Goal: Information Seeking & Learning: Learn about a topic

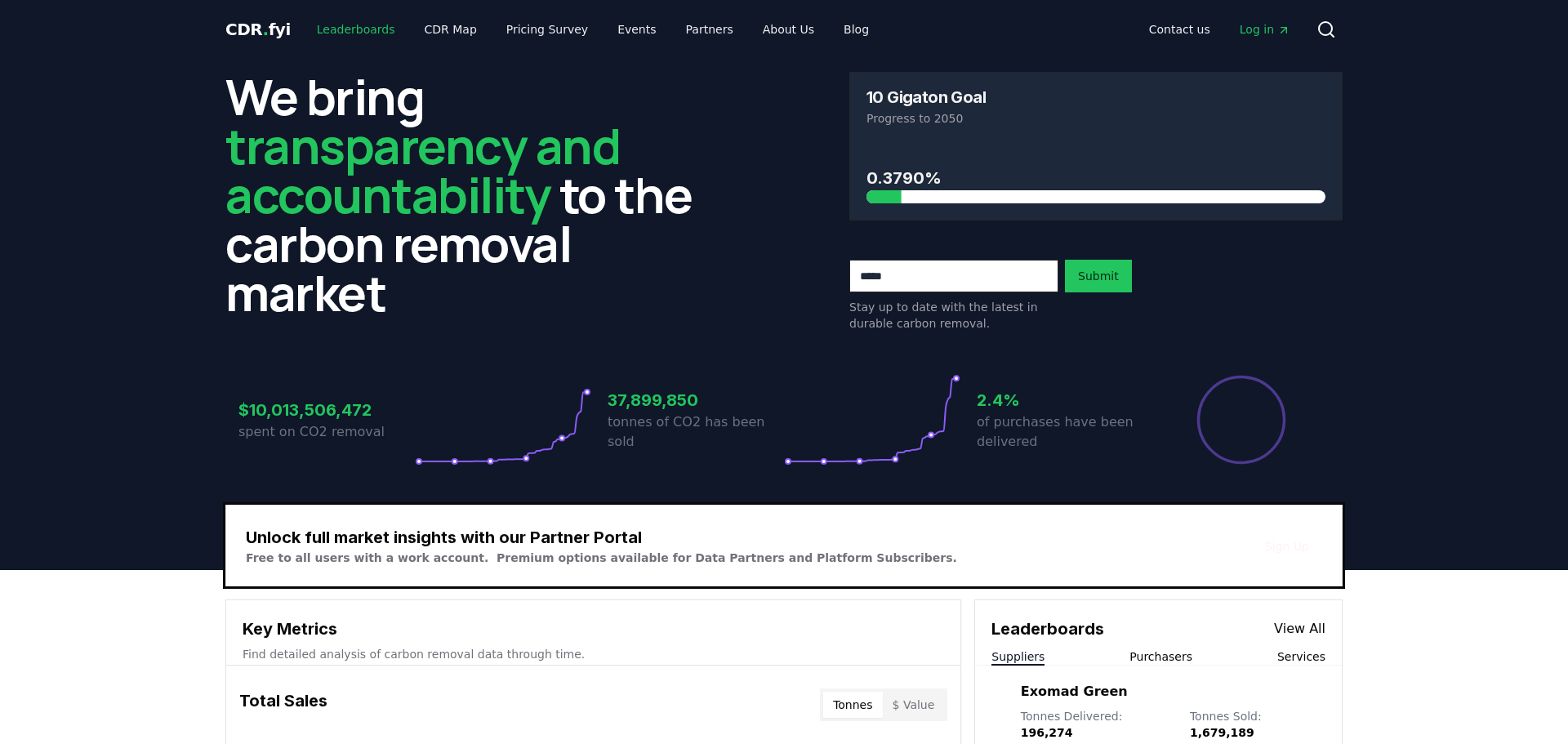
click at [350, 27] on link "Leaderboards" at bounding box center [356, 29] width 105 height 29
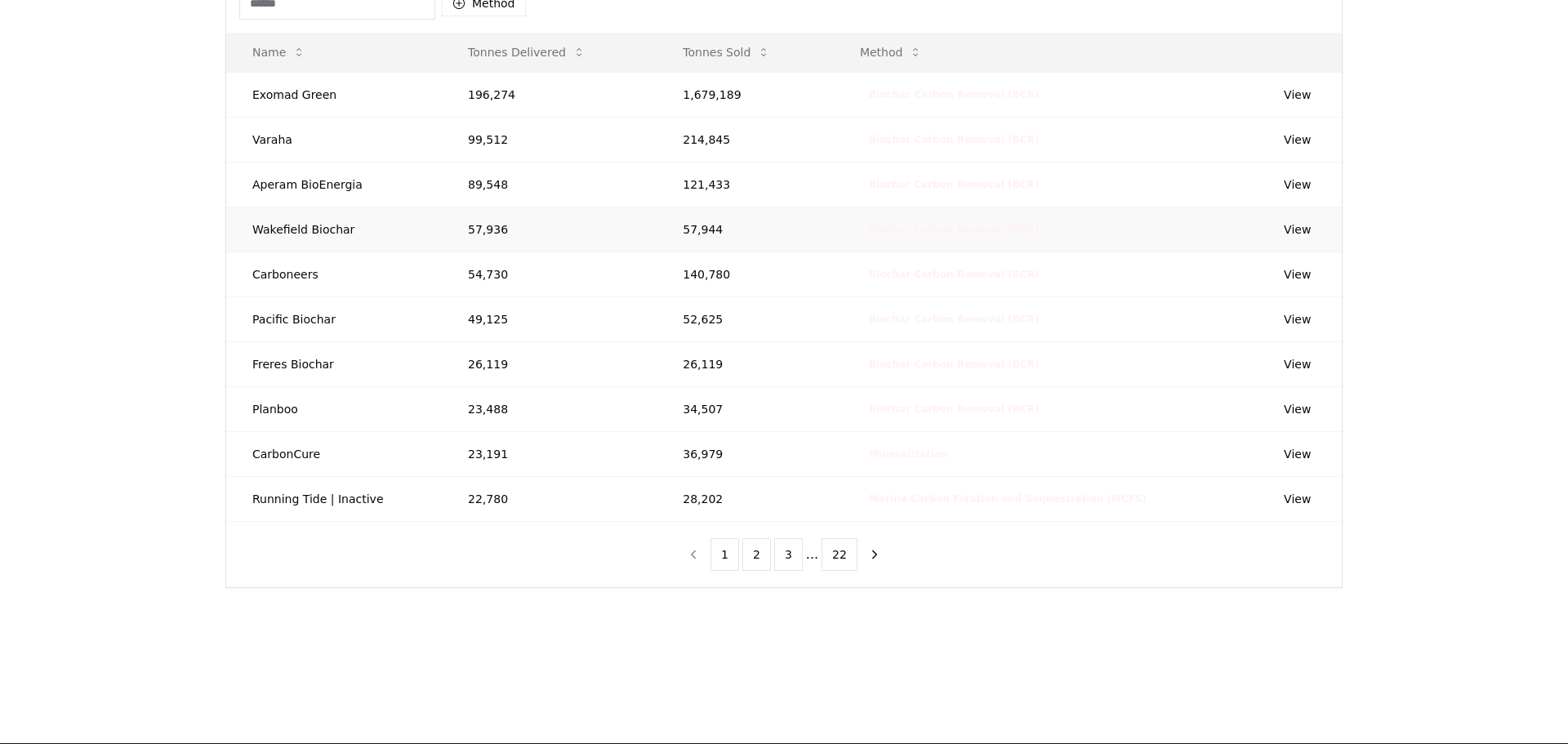
scroll to position [176, 0]
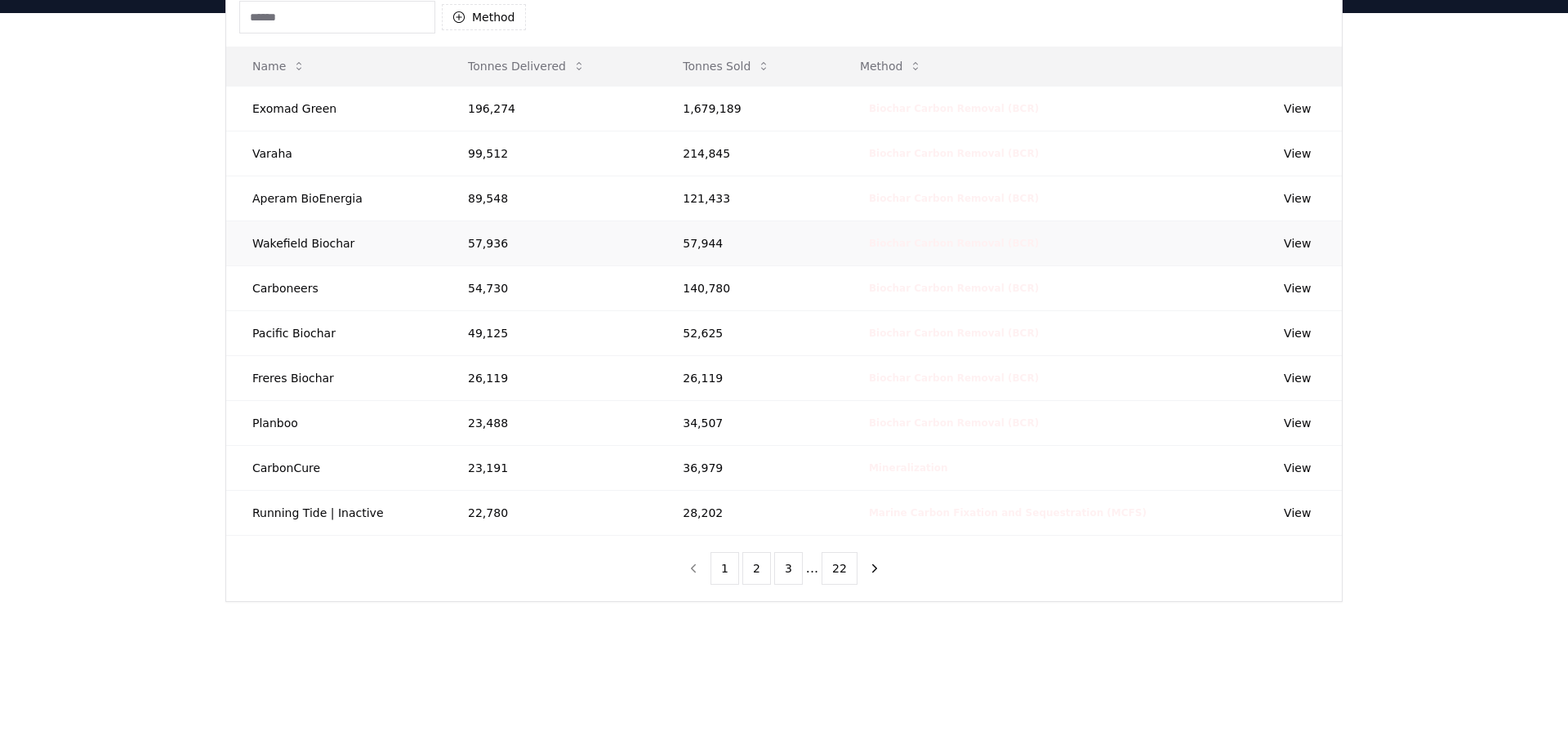
click at [322, 251] on td "Wakefield Biochar" at bounding box center [333, 243] width 215 height 45
drag, startPoint x: 694, startPoint y: 243, endPoint x: 750, endPoint y: 244, distance: 56.0
click at [750, 244] on td "57,944" at bounding box center [745, 243] width 177 height 45
copy td "57,944"
click at [1284, 238] on link "View" at bounding box center [1297, 244] width 27 height 17
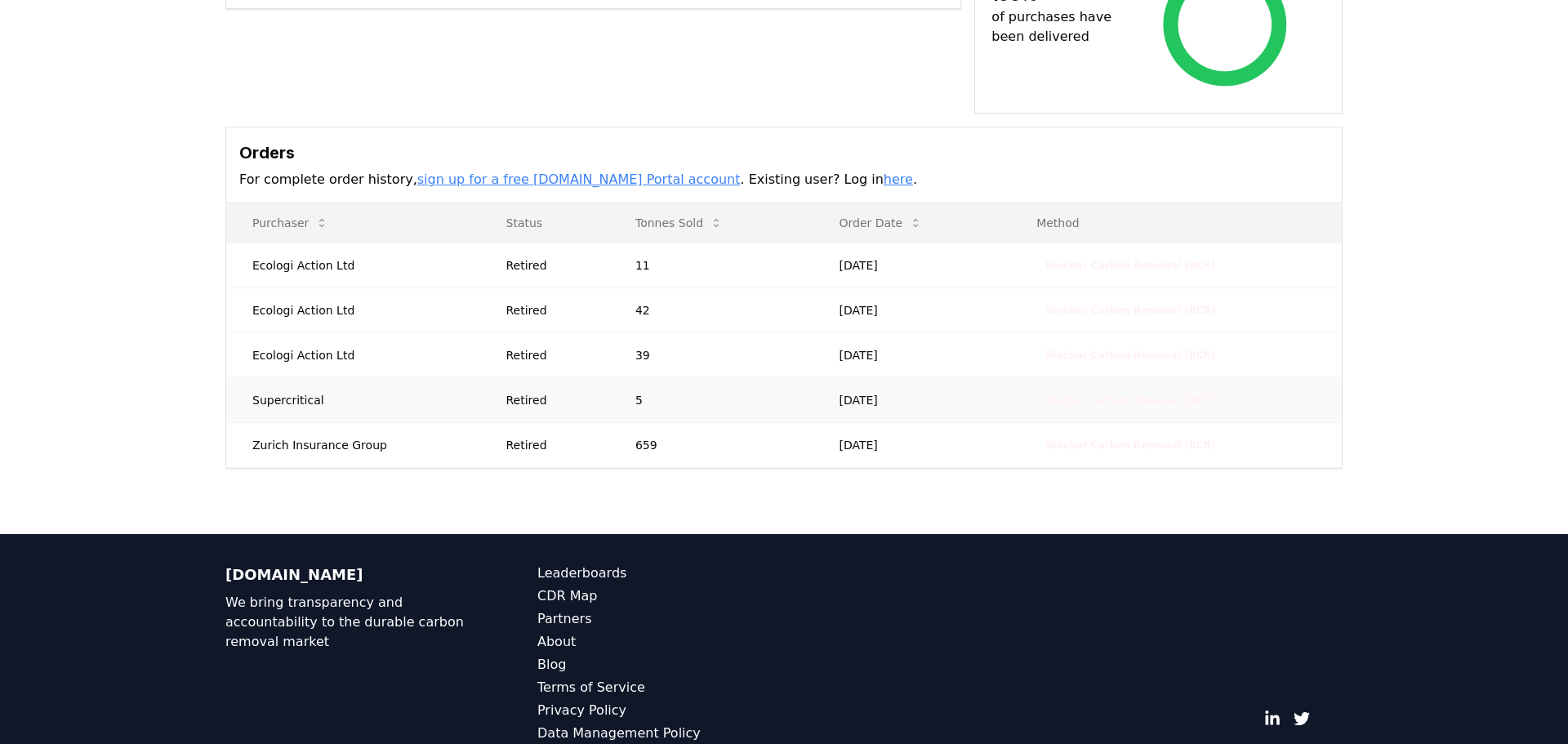
scroll to position [471, 0]
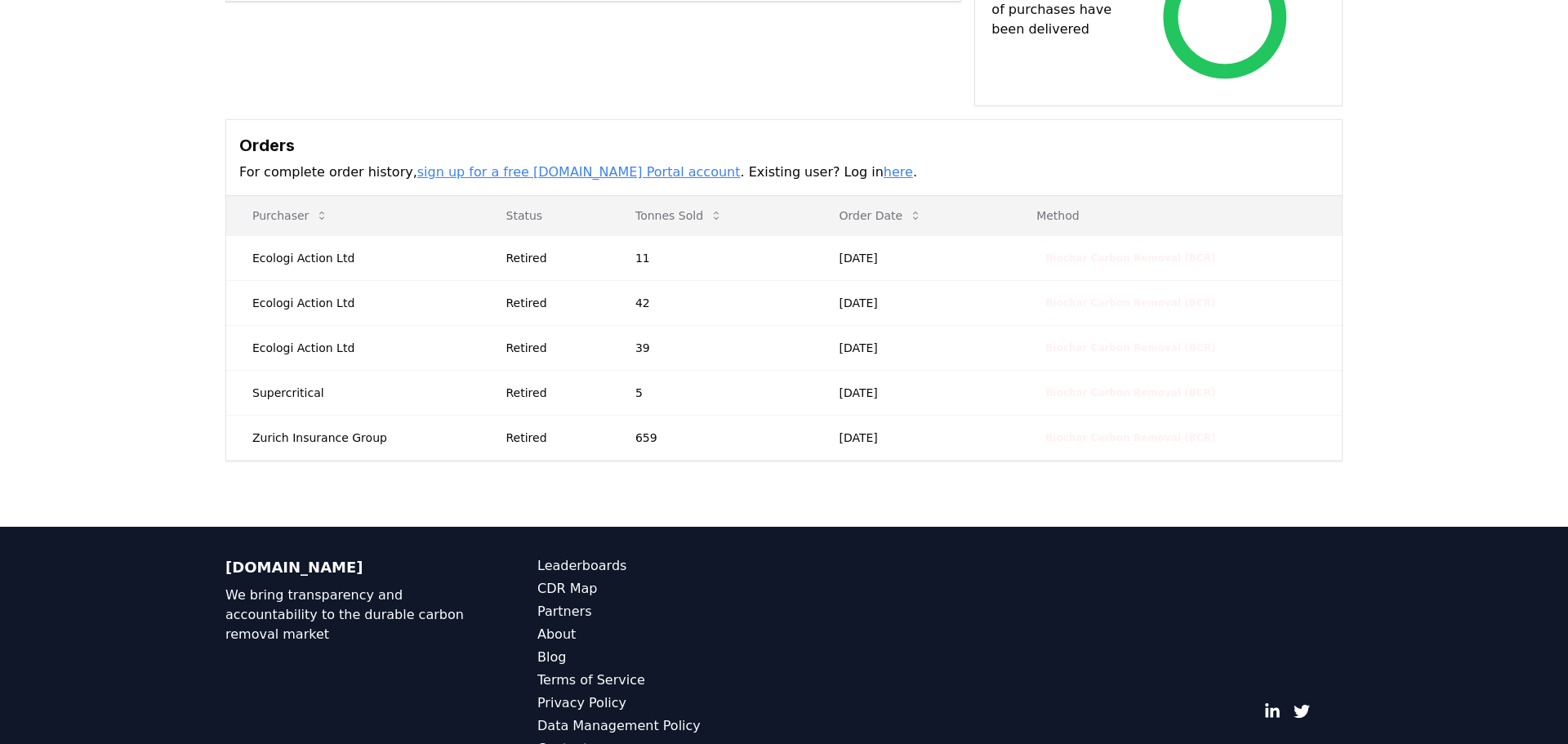
click at [883, 165] on link "here" at bounding box center [897, 172] width 29 height 16
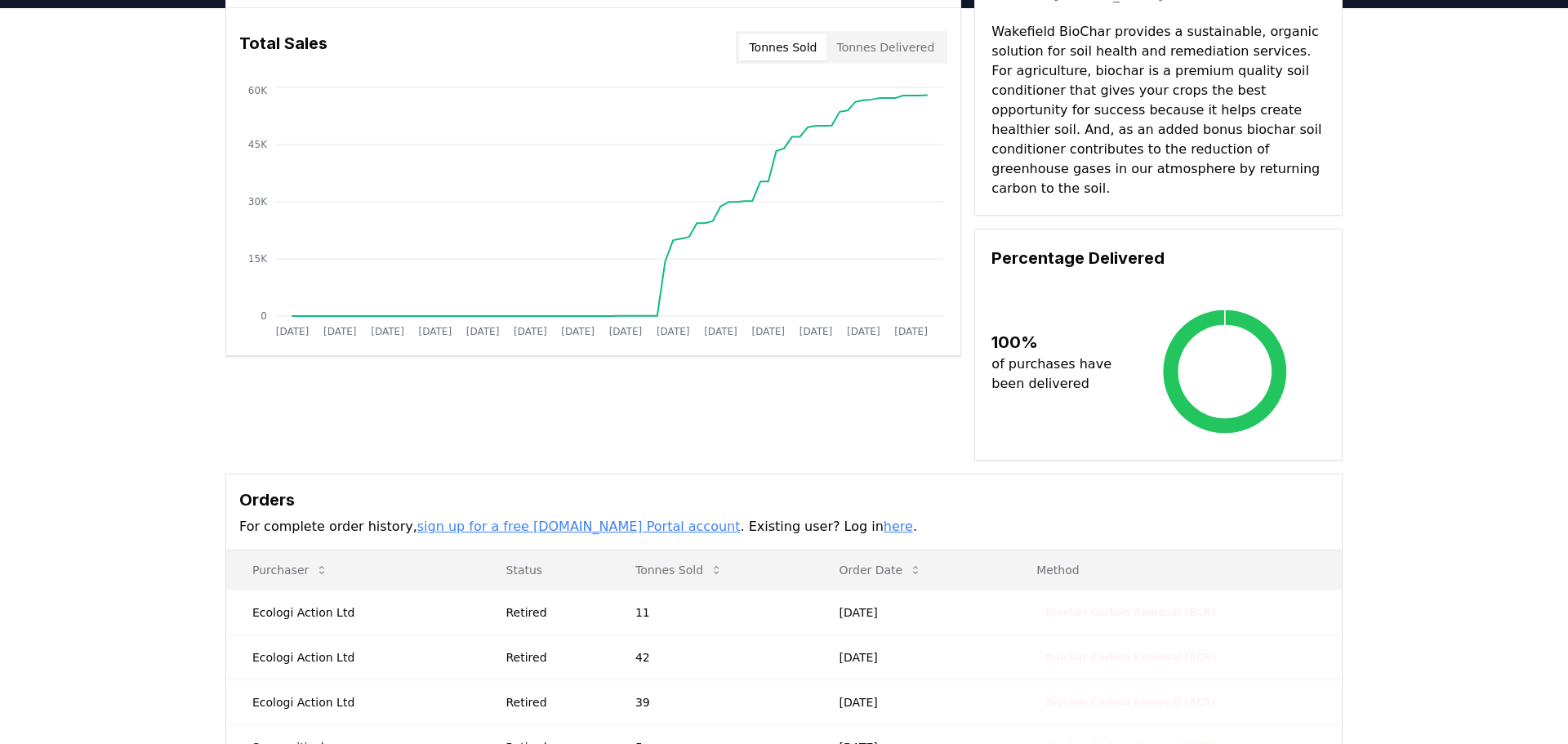
scroll to position [0, 0]
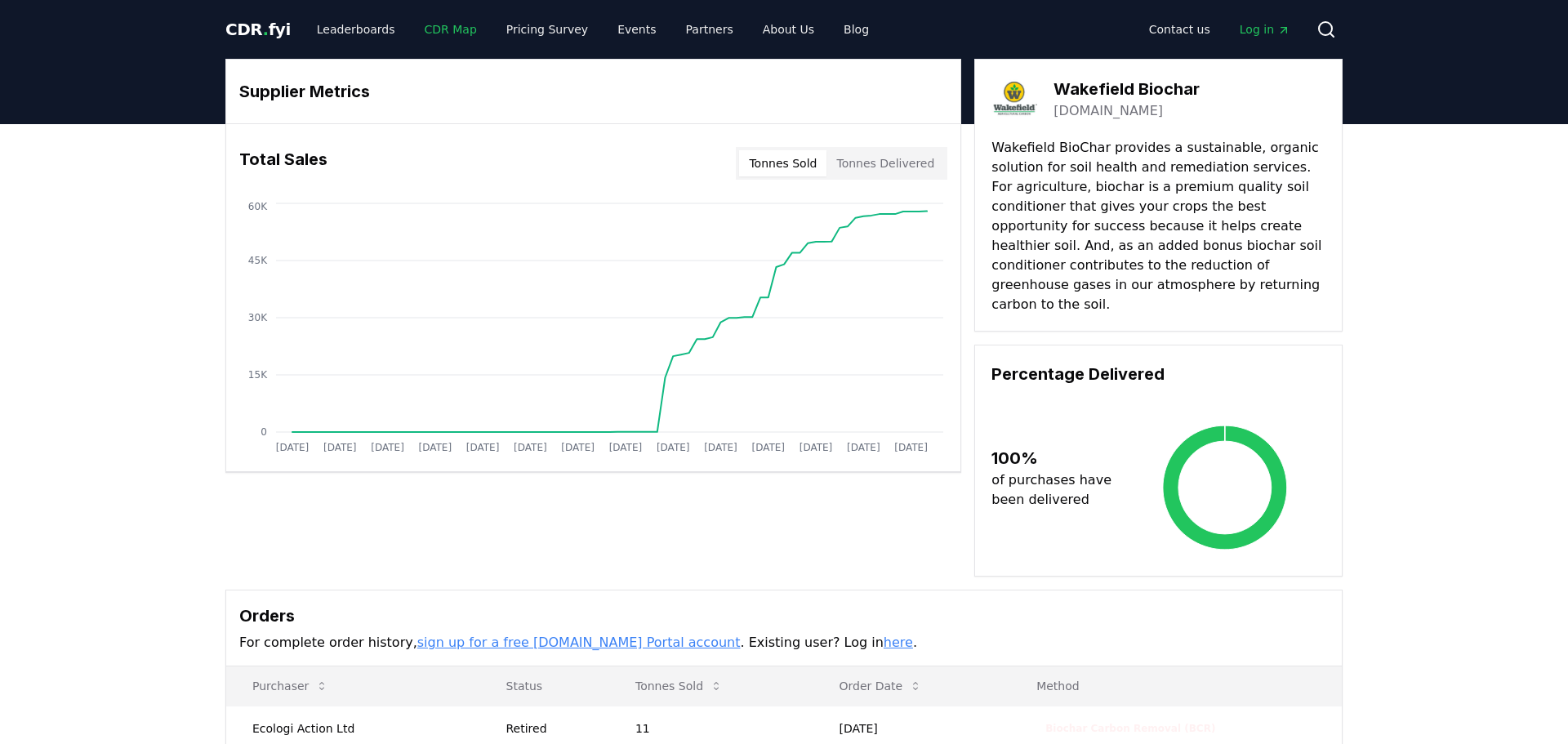
click at [442, 36] on link "CDR Map" at bounding box center [450, 29] width 78 height 29
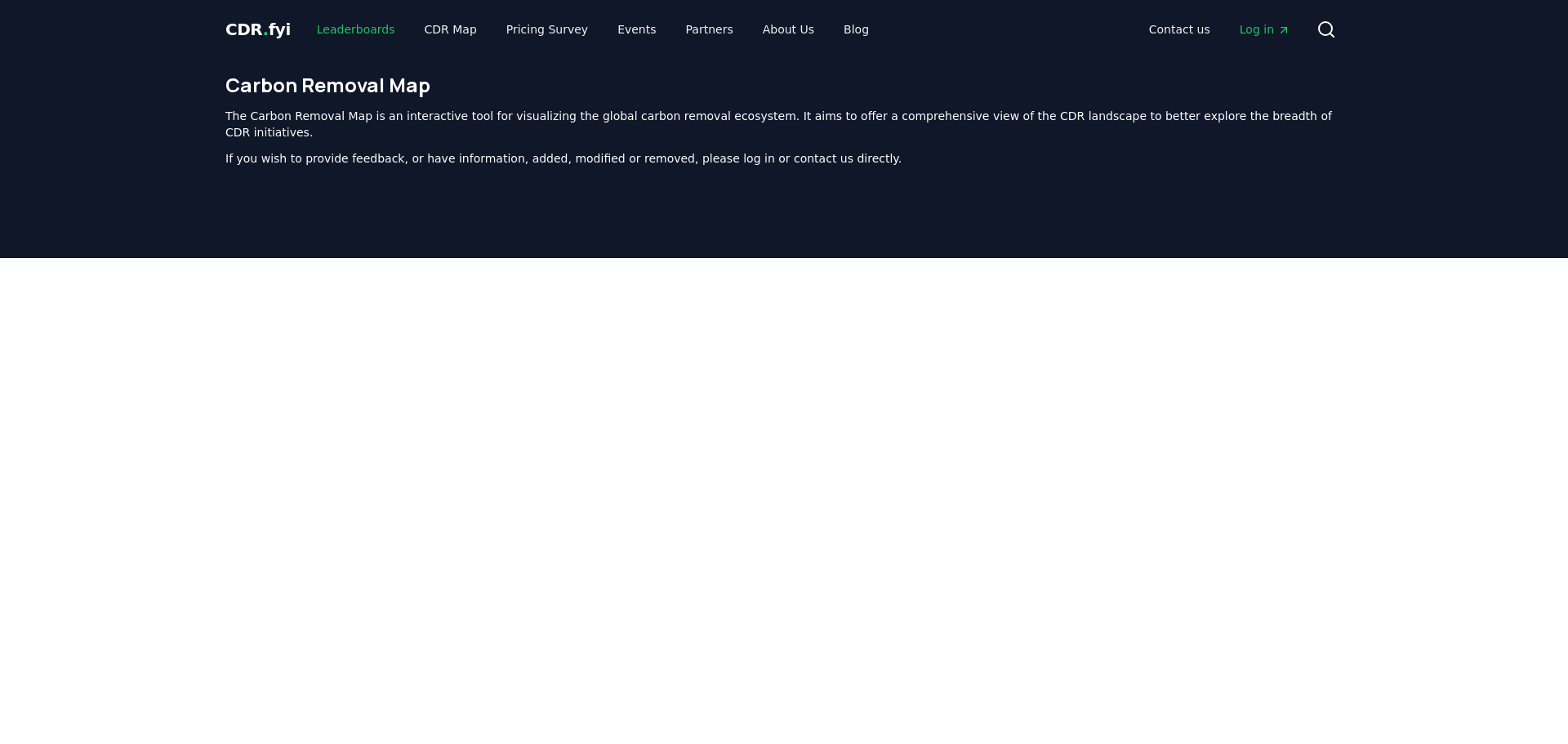
click at [354, 36] on link "Leaderboards" at bounding box center [356, 29] width 105 height 29
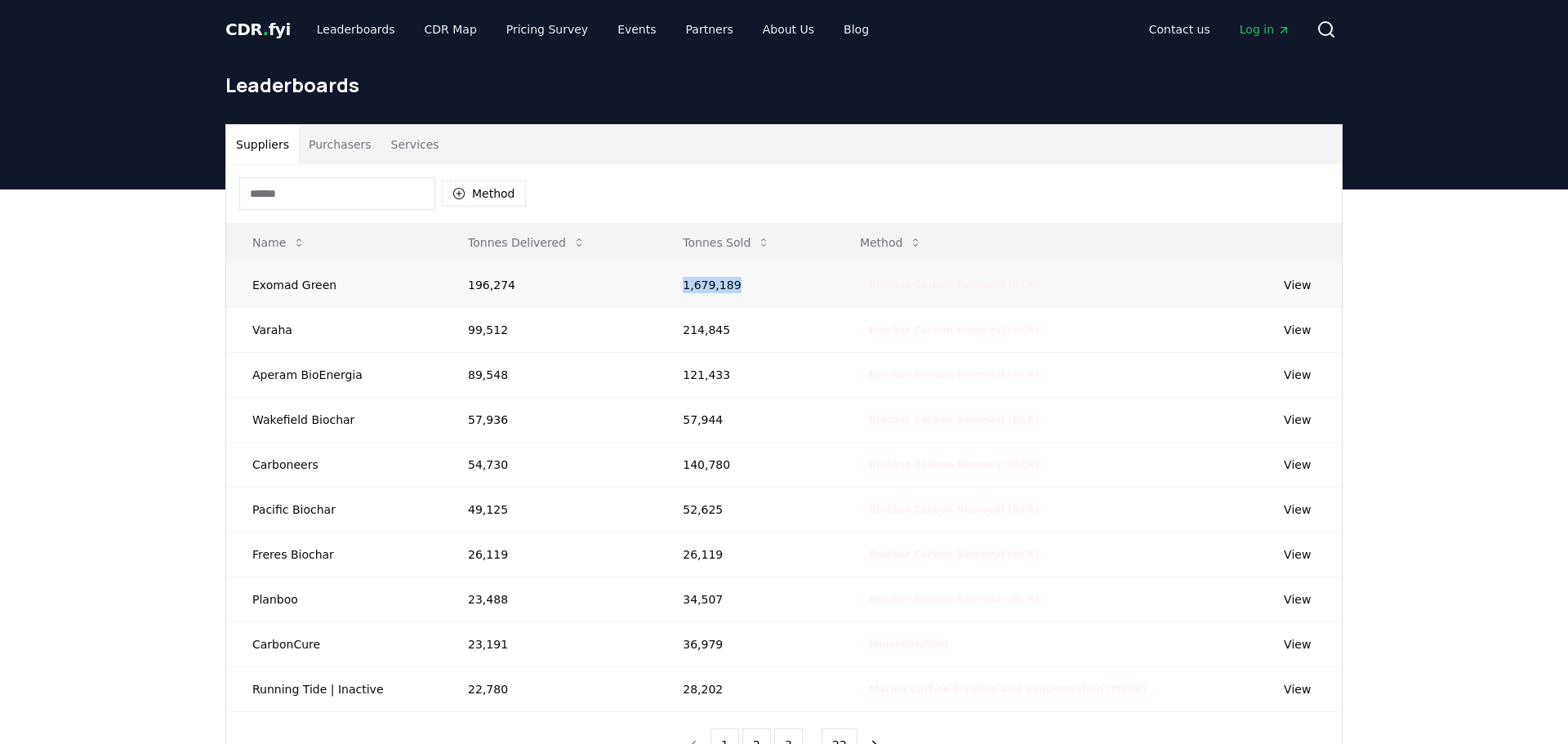
drag, startPoint x: 749, startPoint y: 296, endPoint x: 627, endPoint y: 296, distance: 122.0
click at [627, 296] on tr "Exomad Green 196,274 1,679,189 Biochar Carbon Removal (BCR) View" at bounding box center [784, 284] width 1116 height 45
copy tr "1,679,189"
click at [500, 192] on button "Method" at bounding box center [484, 193] width 84 height 26
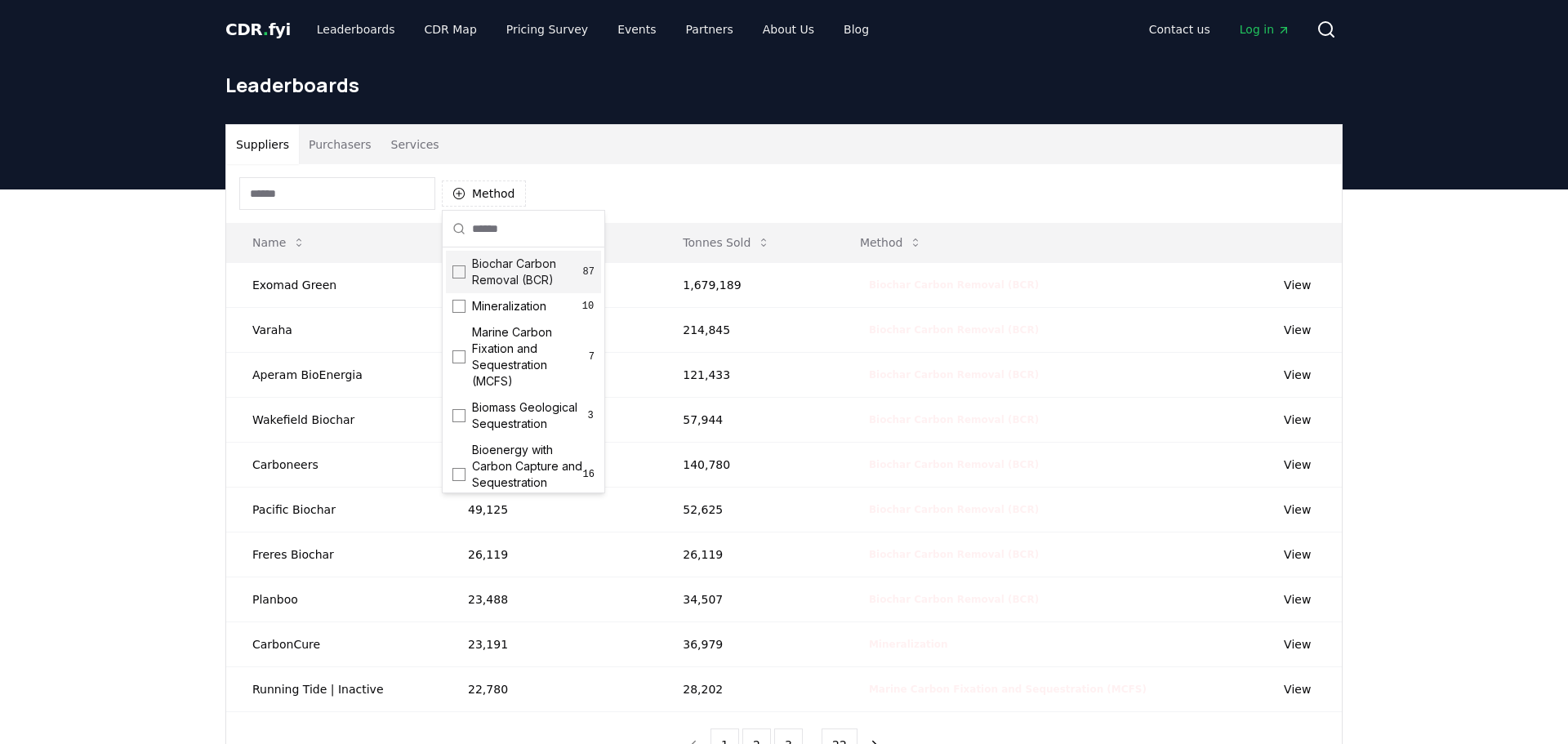
click at [541, 271] on span "Biochar Carbon Removal (BCR)" at bounding box center [528, 272] width 111 height 32
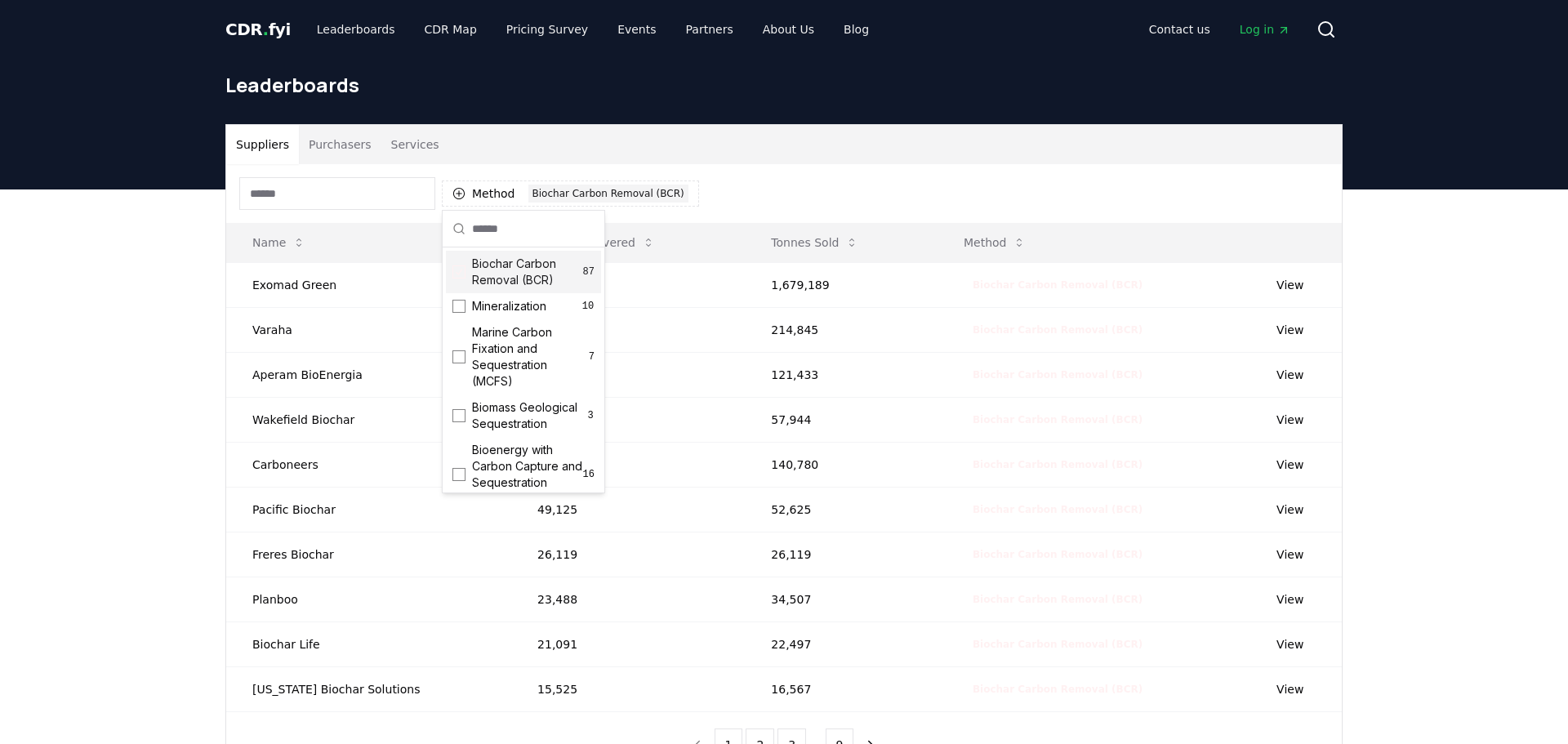
click at [149, 301] on div "Suppliers Purchasers Services Method 1 Biochar Carbon Removal (BCR) Name Tonnes…" at bounding box center [784, 516] width 1568 height 654
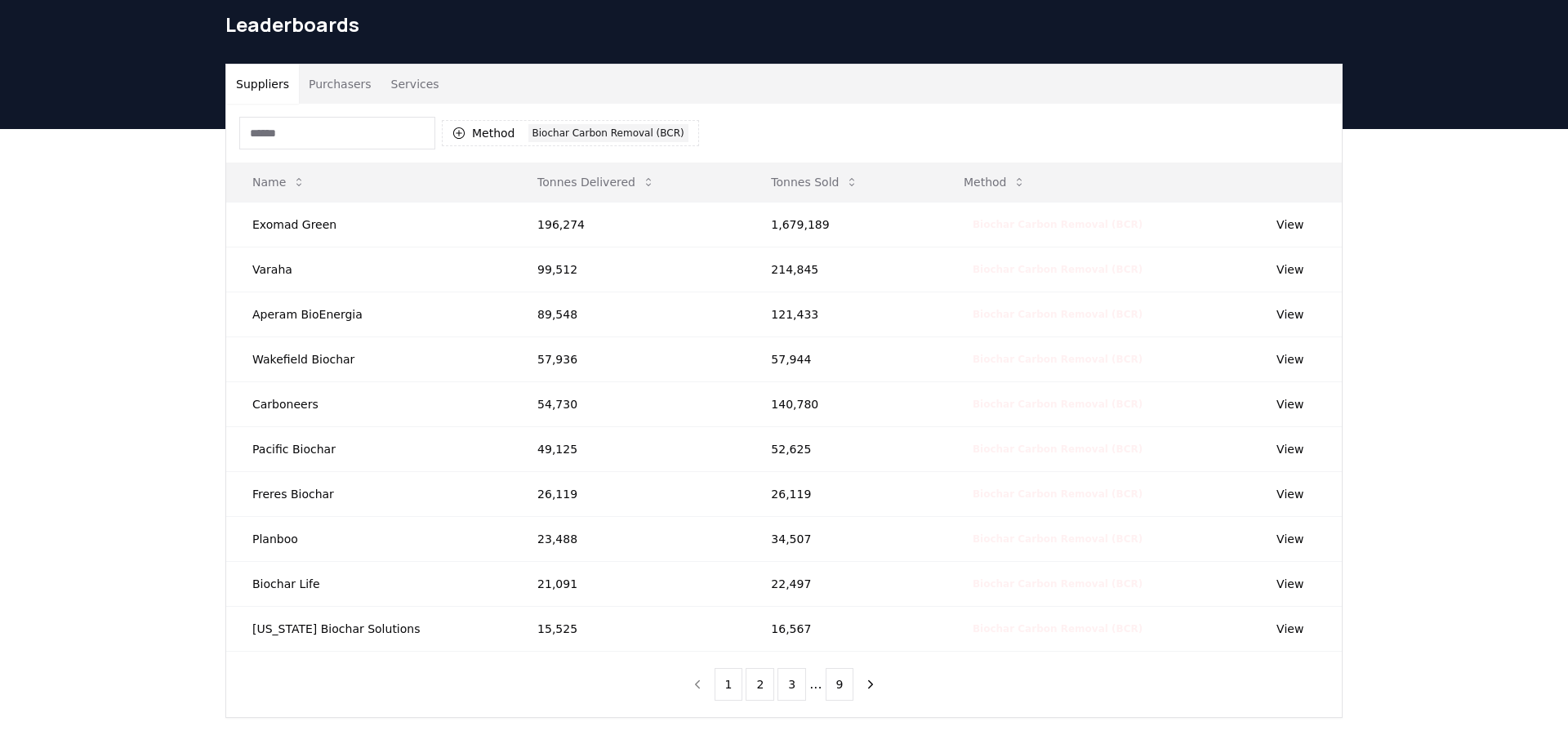
scroll to position [235, 0]
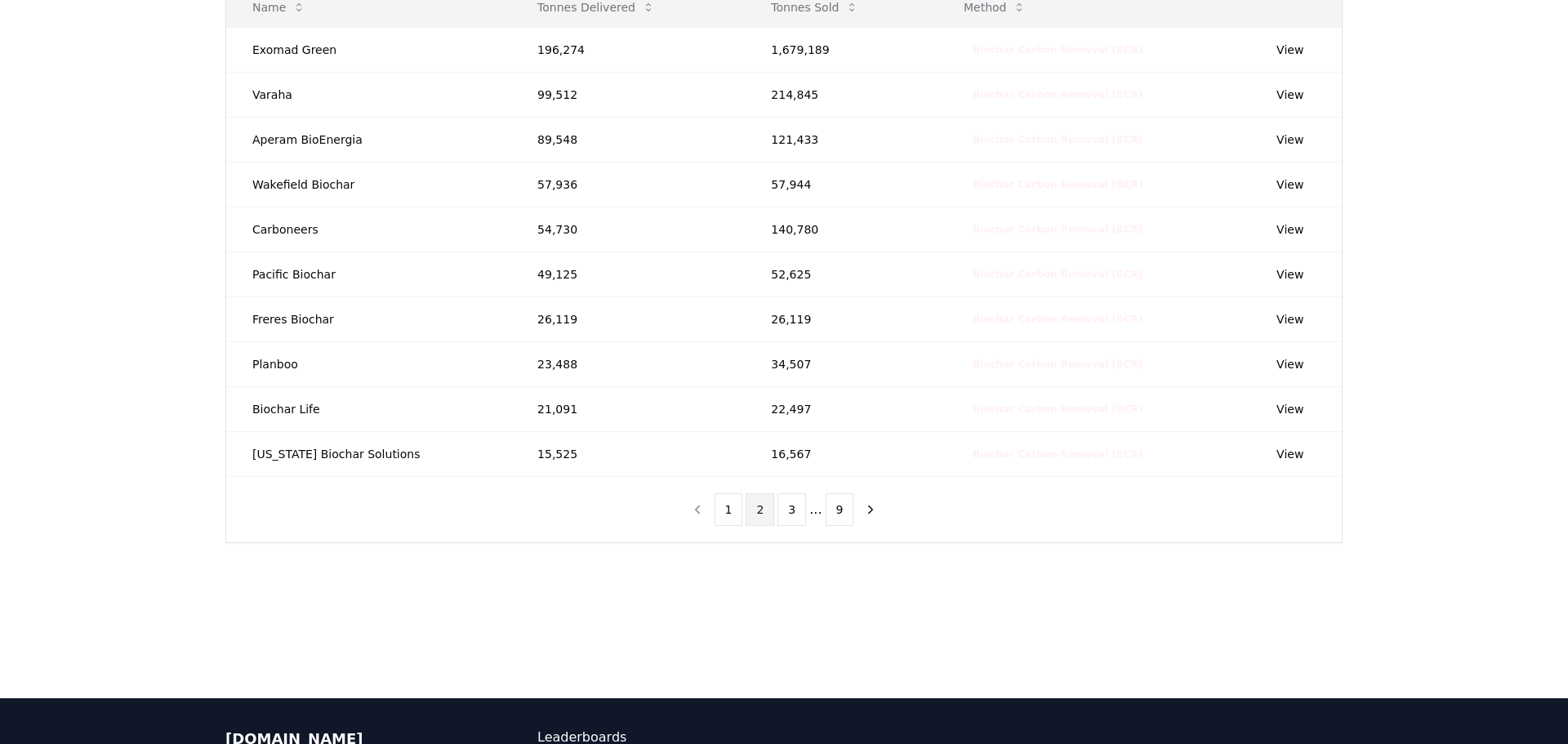
click at [769, 512] on button "2" at bounding box center [759, 510] width 28 height 32
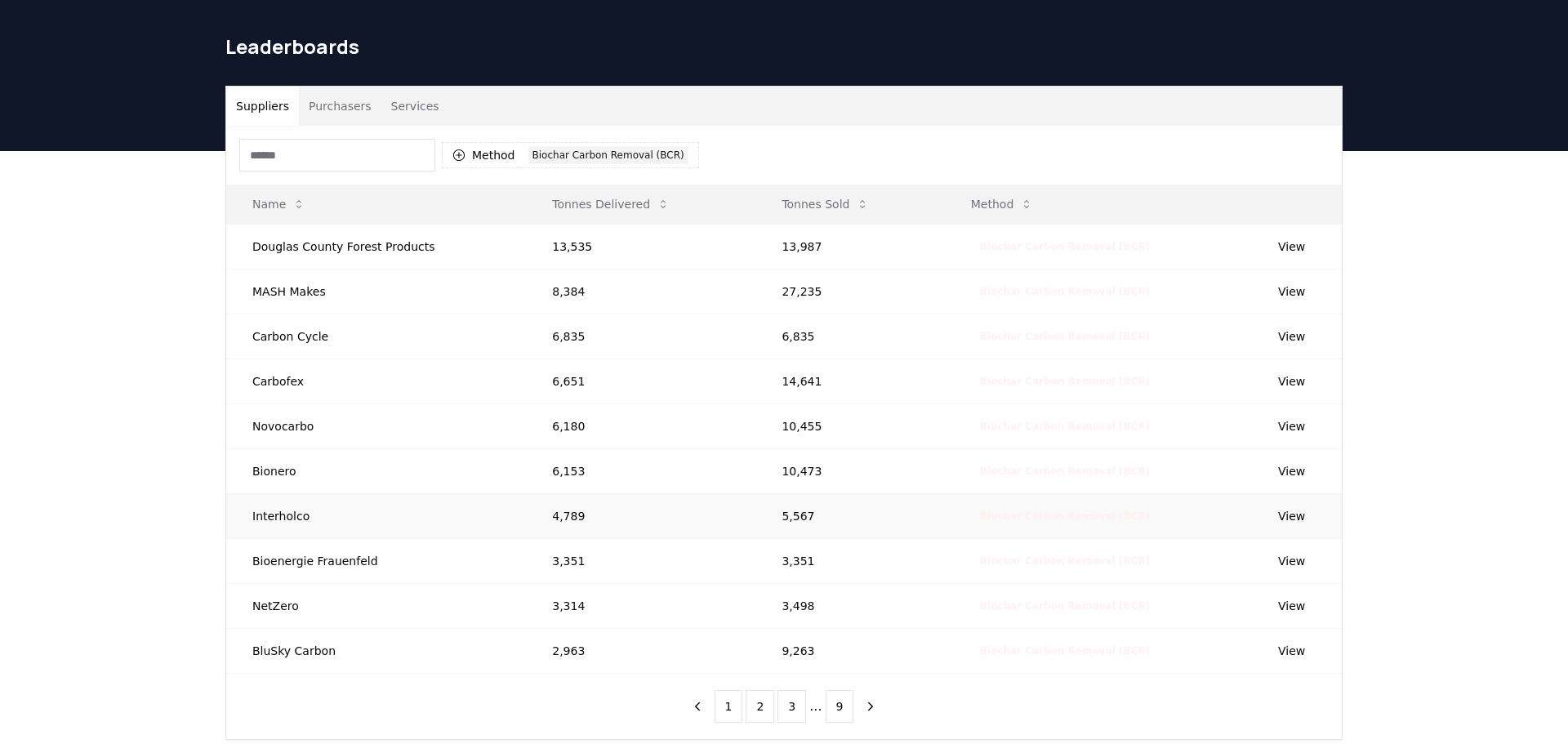
scroll to position [59, 0]
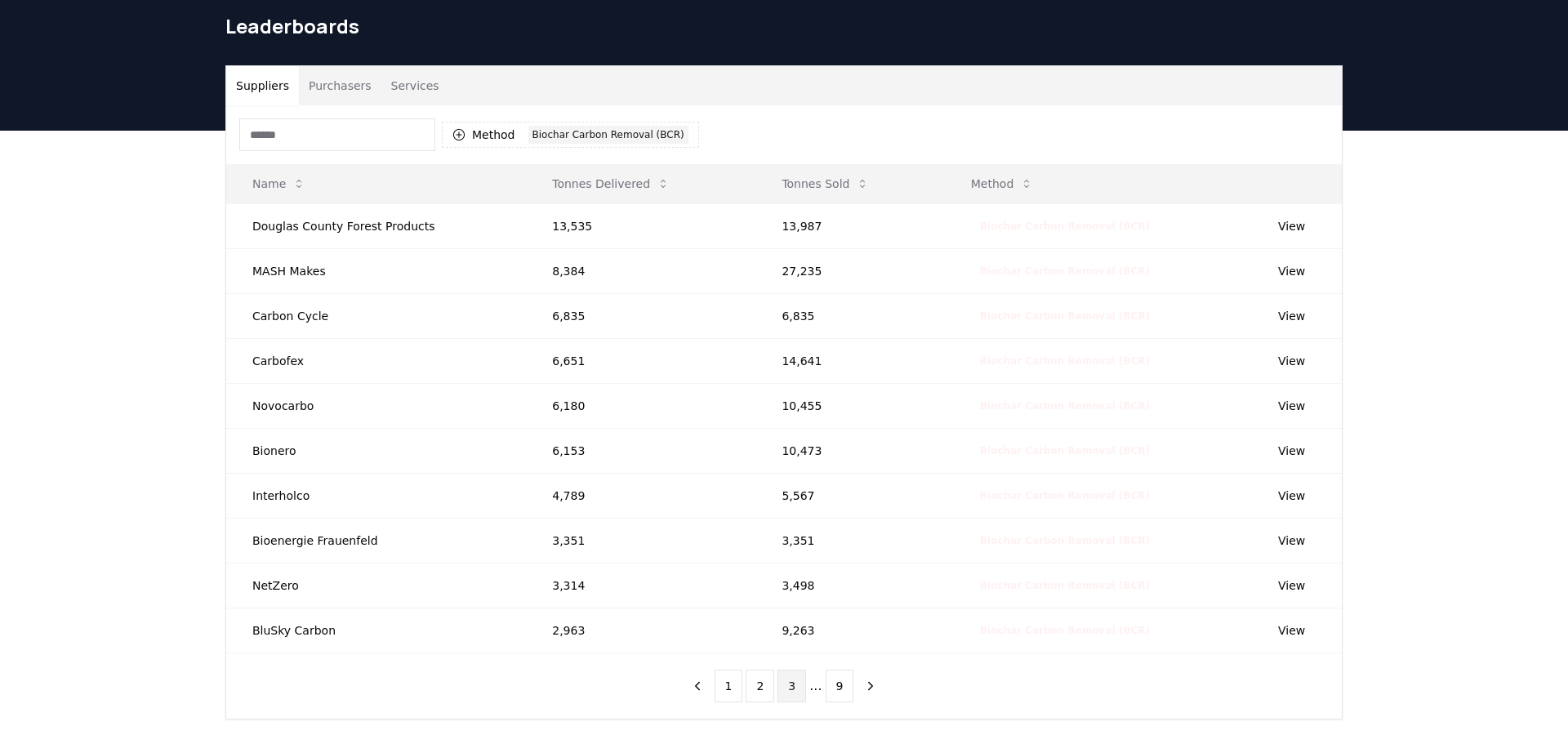
click at [796, 686] on button "3" at bounding box center [792, 686] width 28 height 32
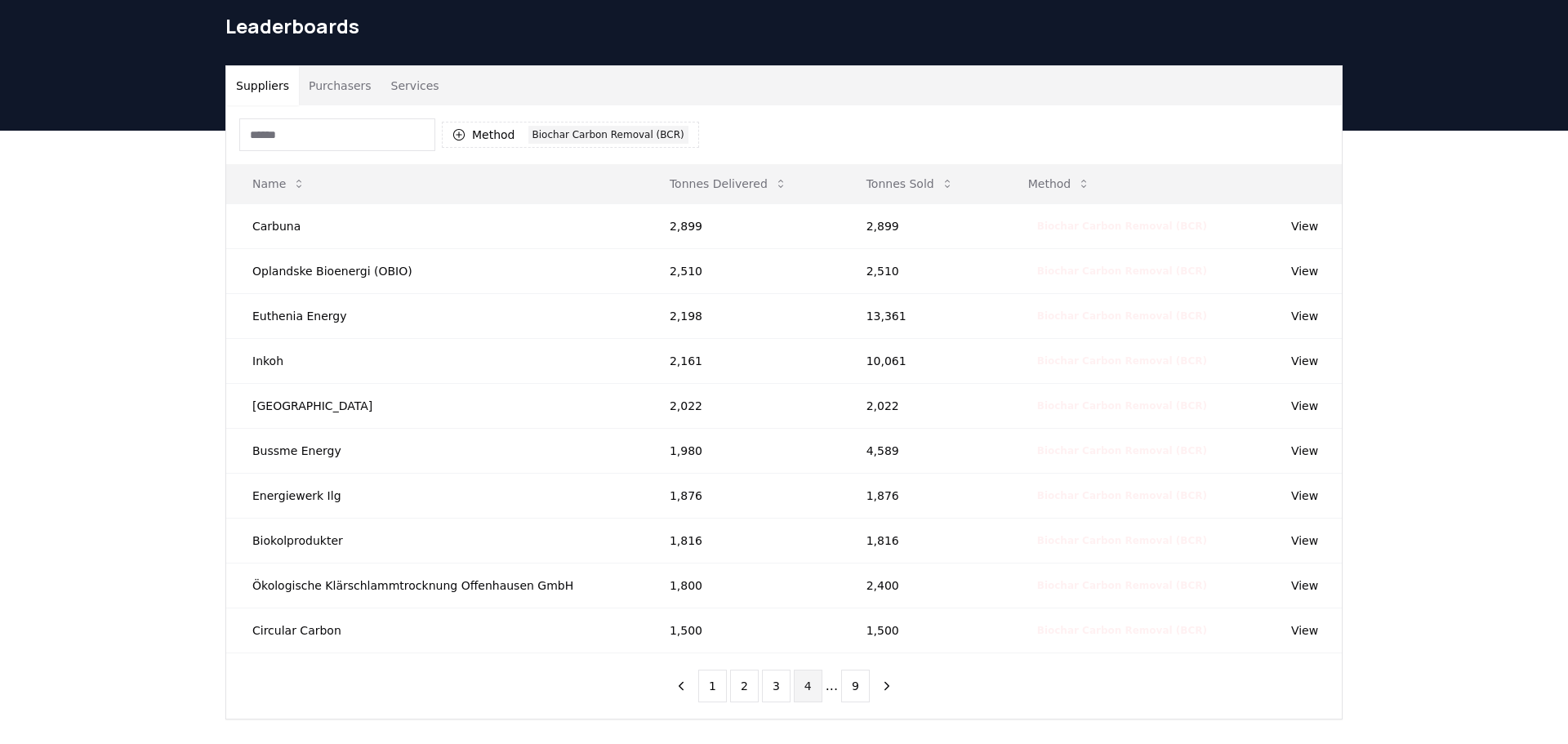
click at [813, 692] on button "4" at bounding box center [808, 686] width 28 height 32
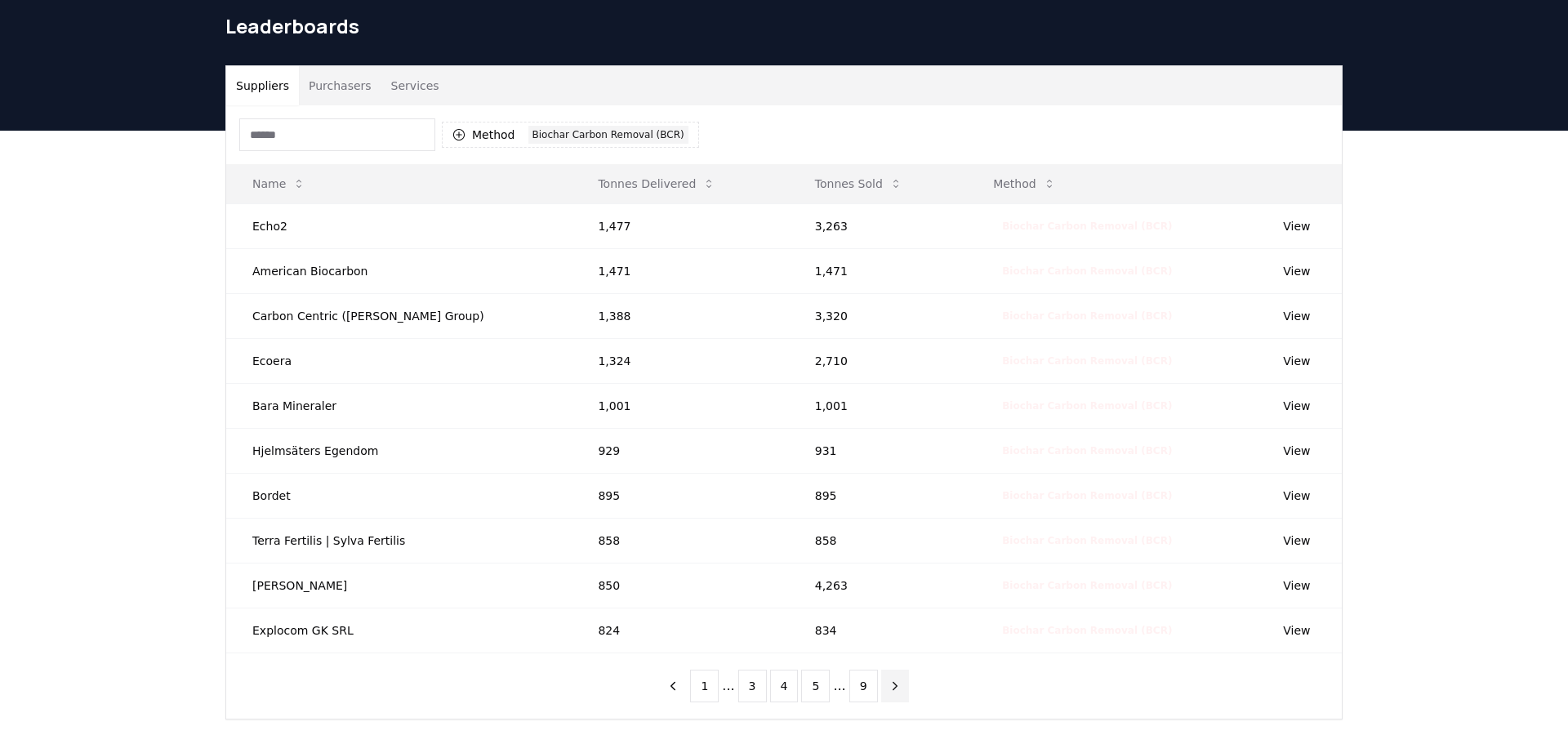
click at [897, 688] on button "next page" at bounding box center [895, 686] width 27 height 32
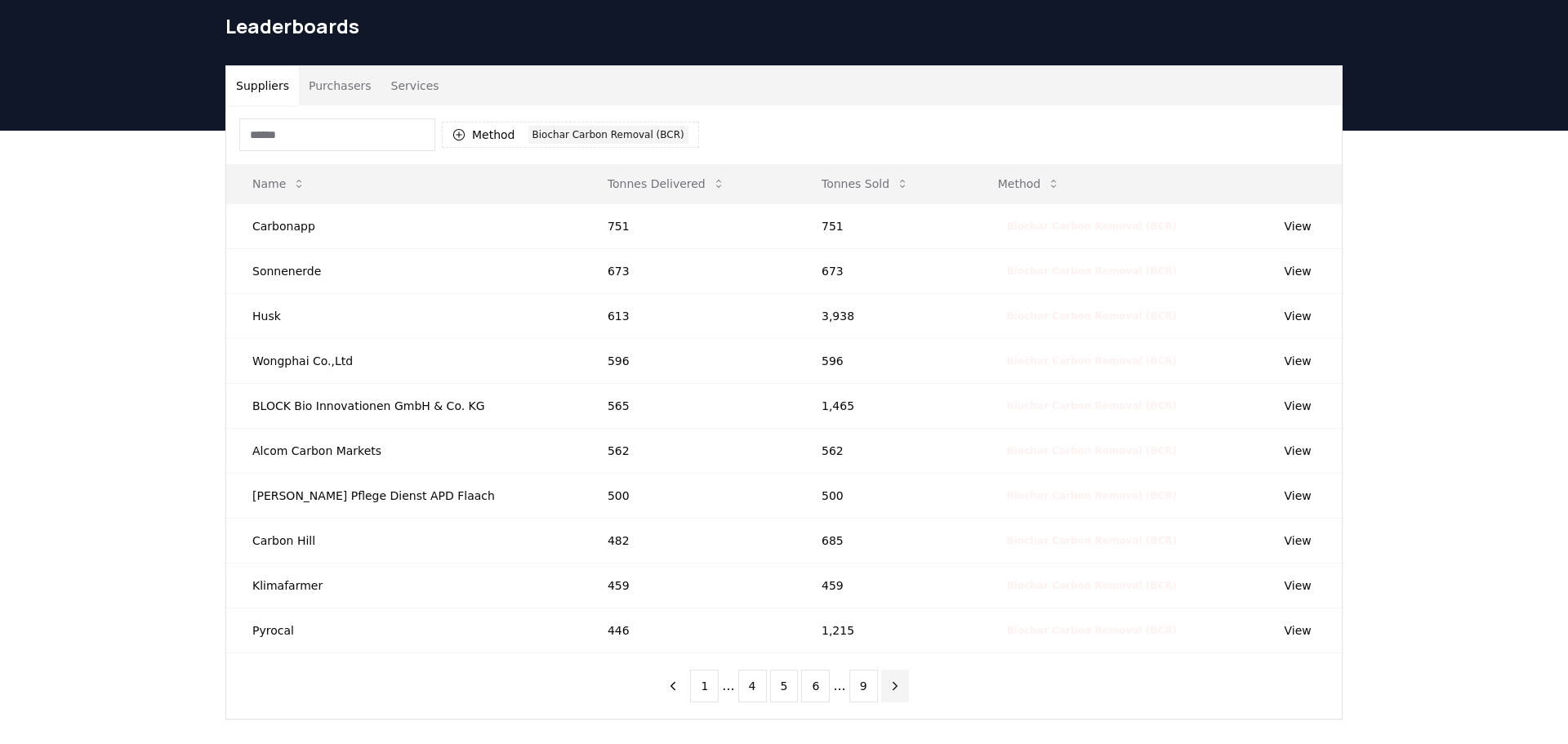
click at [895, 676] on button "next page" at bounding box center [895, 686] width 27 height 32
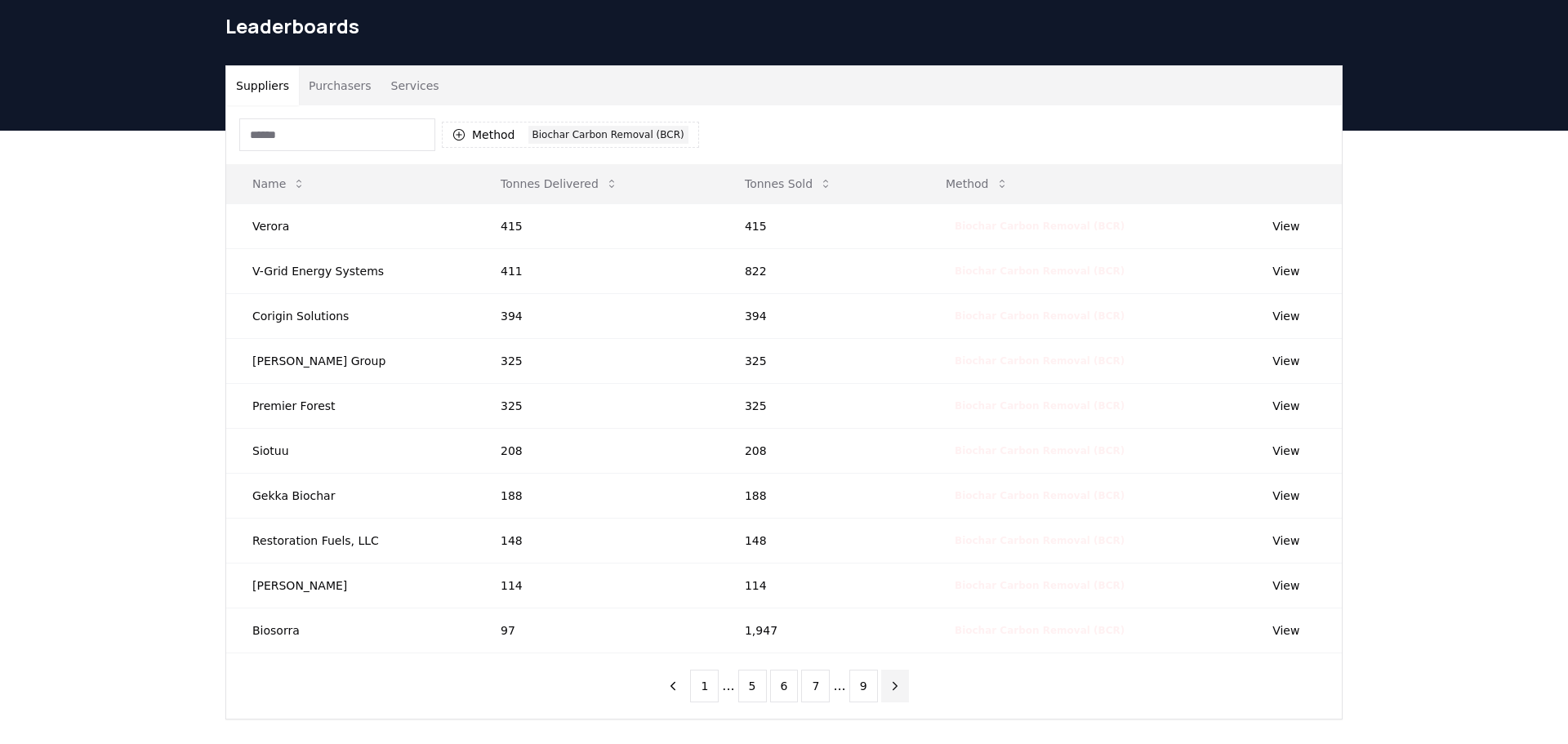
click at [889, 692] on icon "next page" at bounding box center [895, 687] width 15 height 15
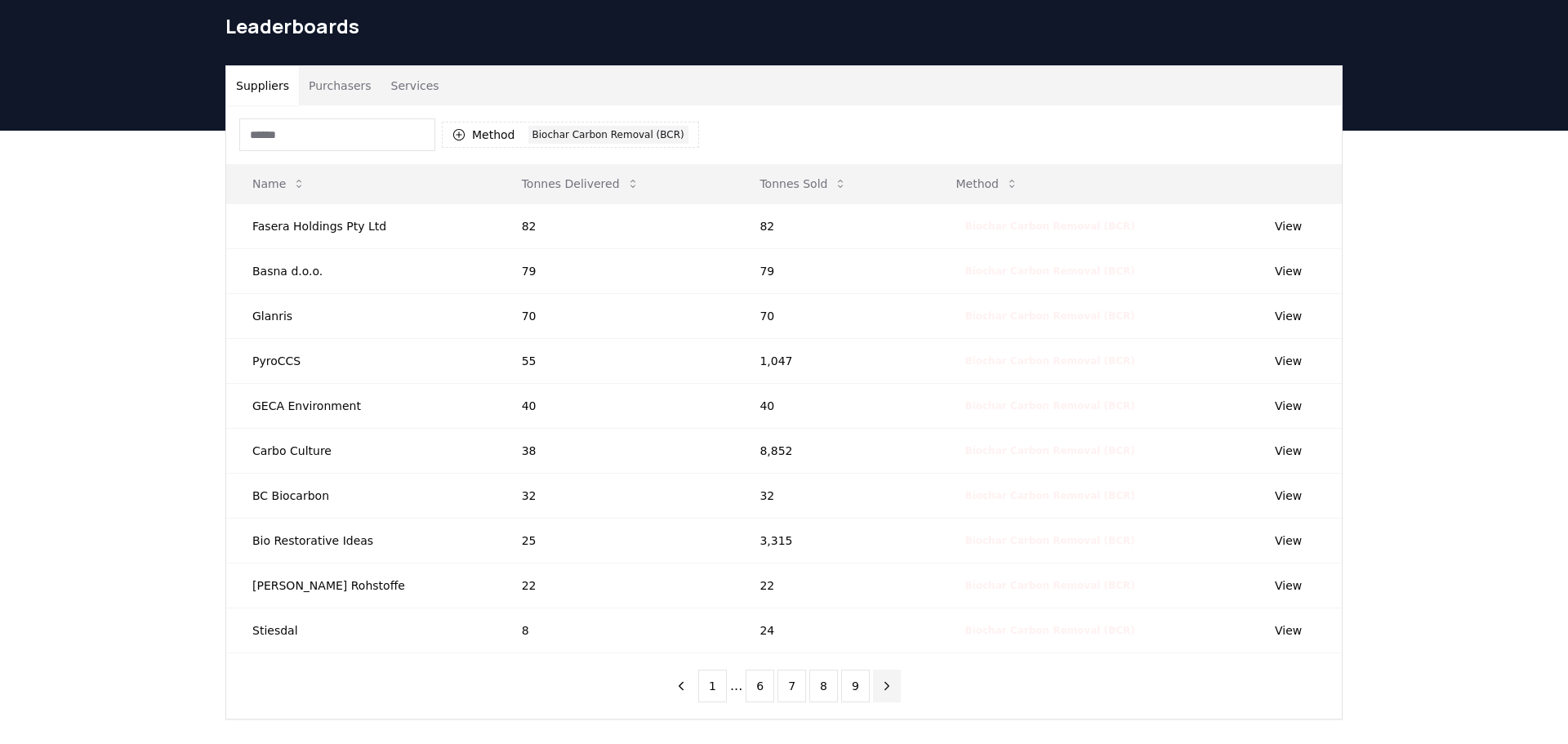
click at [882, 695] on button "next page" at bounding box center [887, 686] width 27 height 32
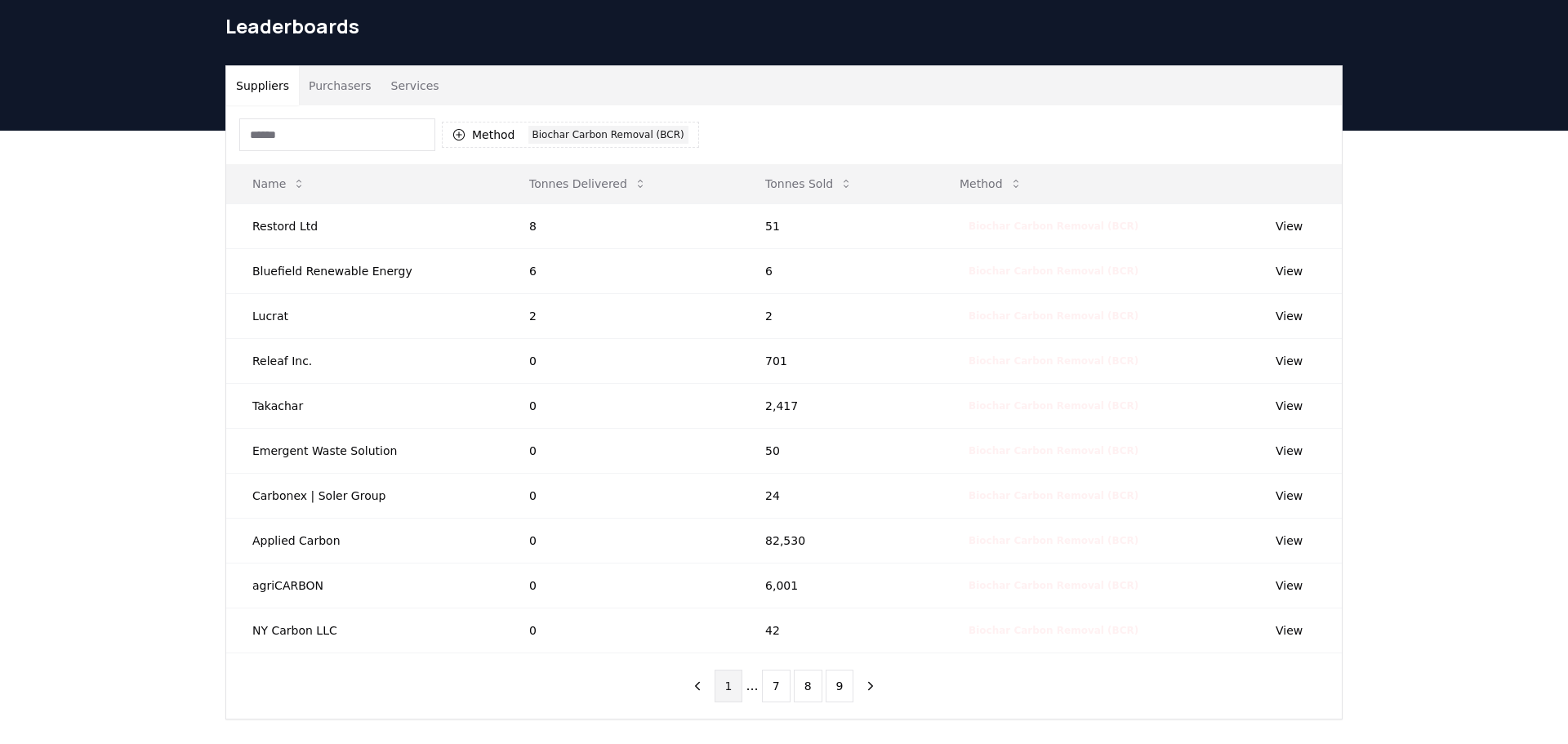
click at [737, 687] on button "1" at bounding box center [729, 686] width 28 height 32
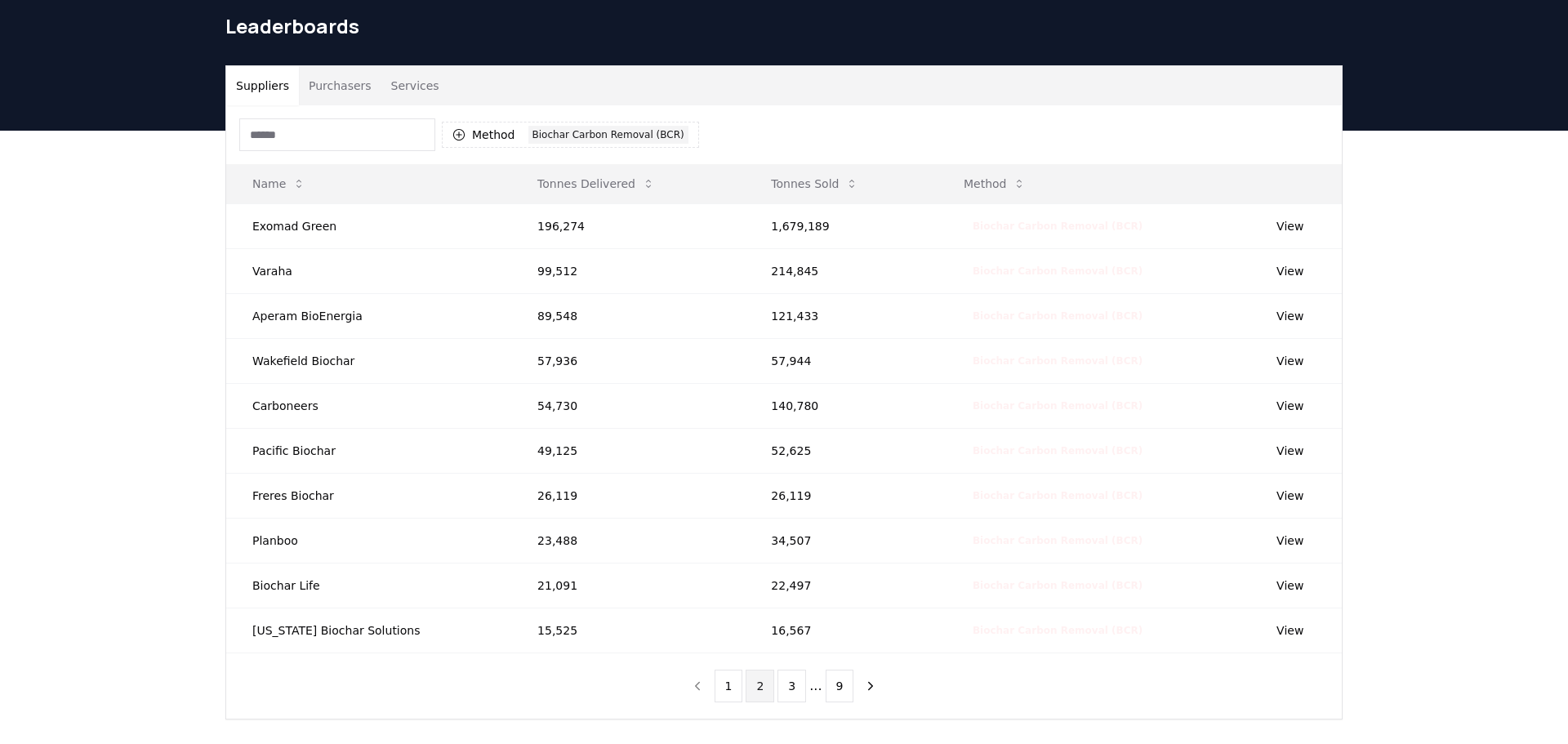
click at [768, 699] on button "2" at bounding box center [759, 686] width 28 height 32
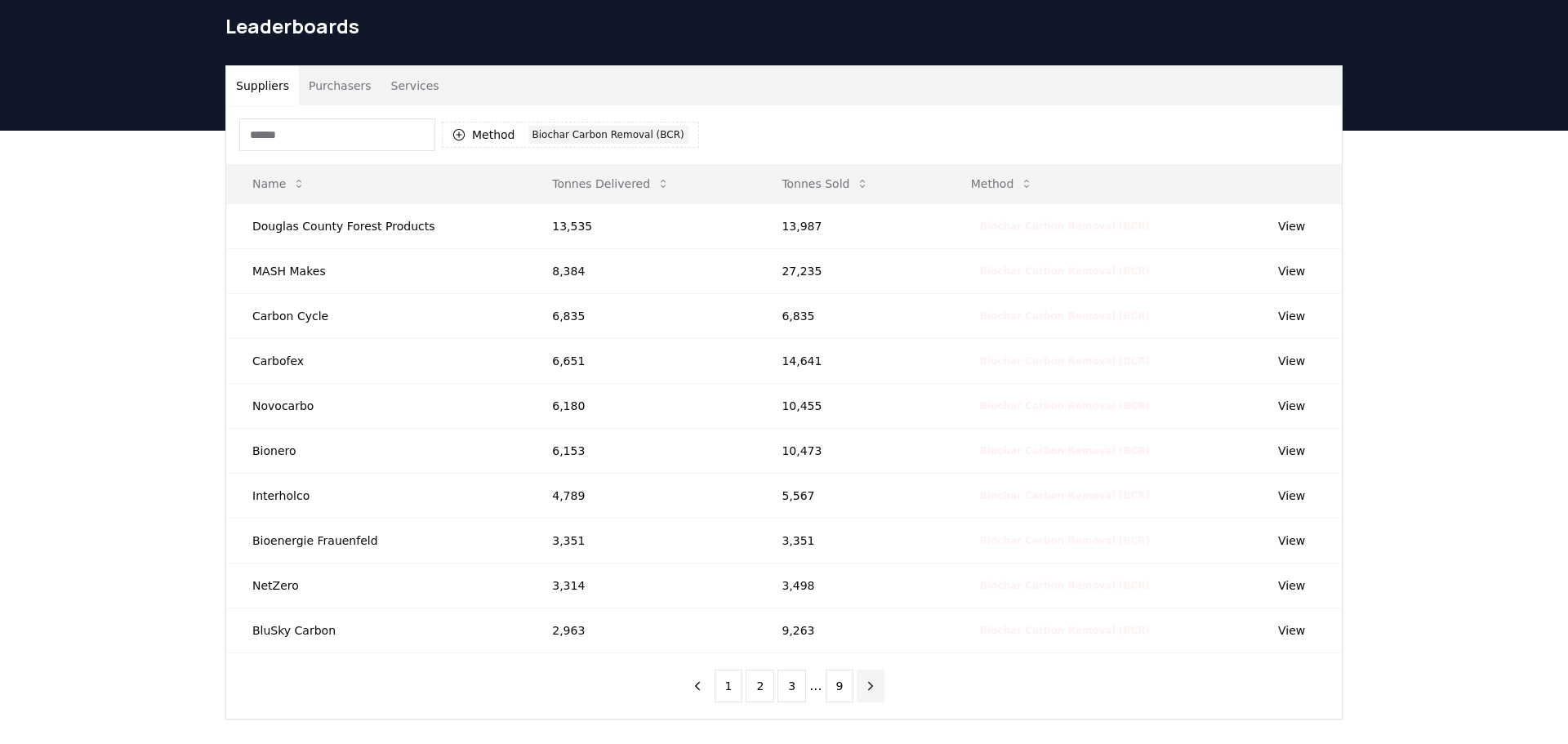
click at [876, 677] on button "next page" at bounding box center [870, 686] width 27 height 32
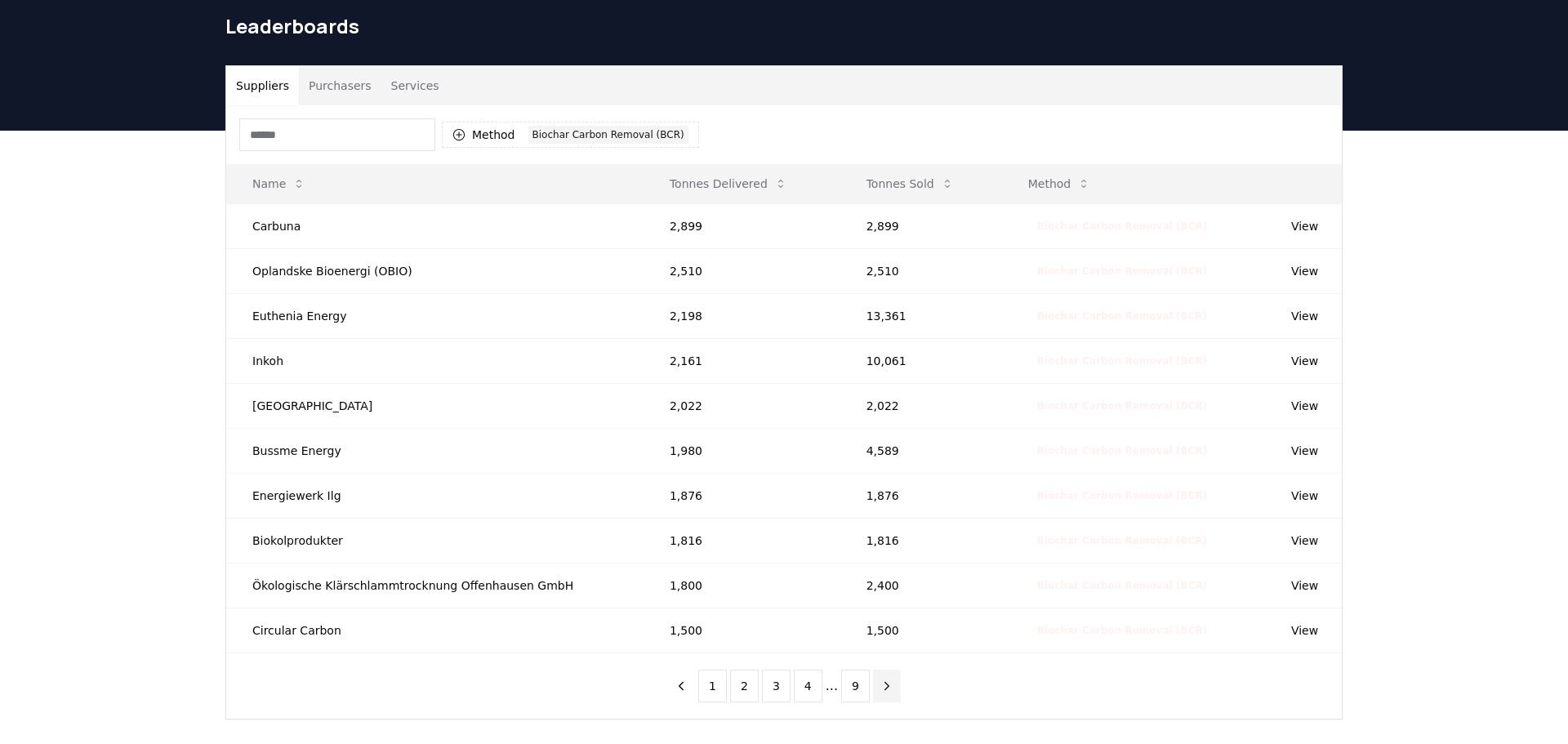
click at [880, 691] on icon "next page" at bounding box center [887, 687] width 15 height 15
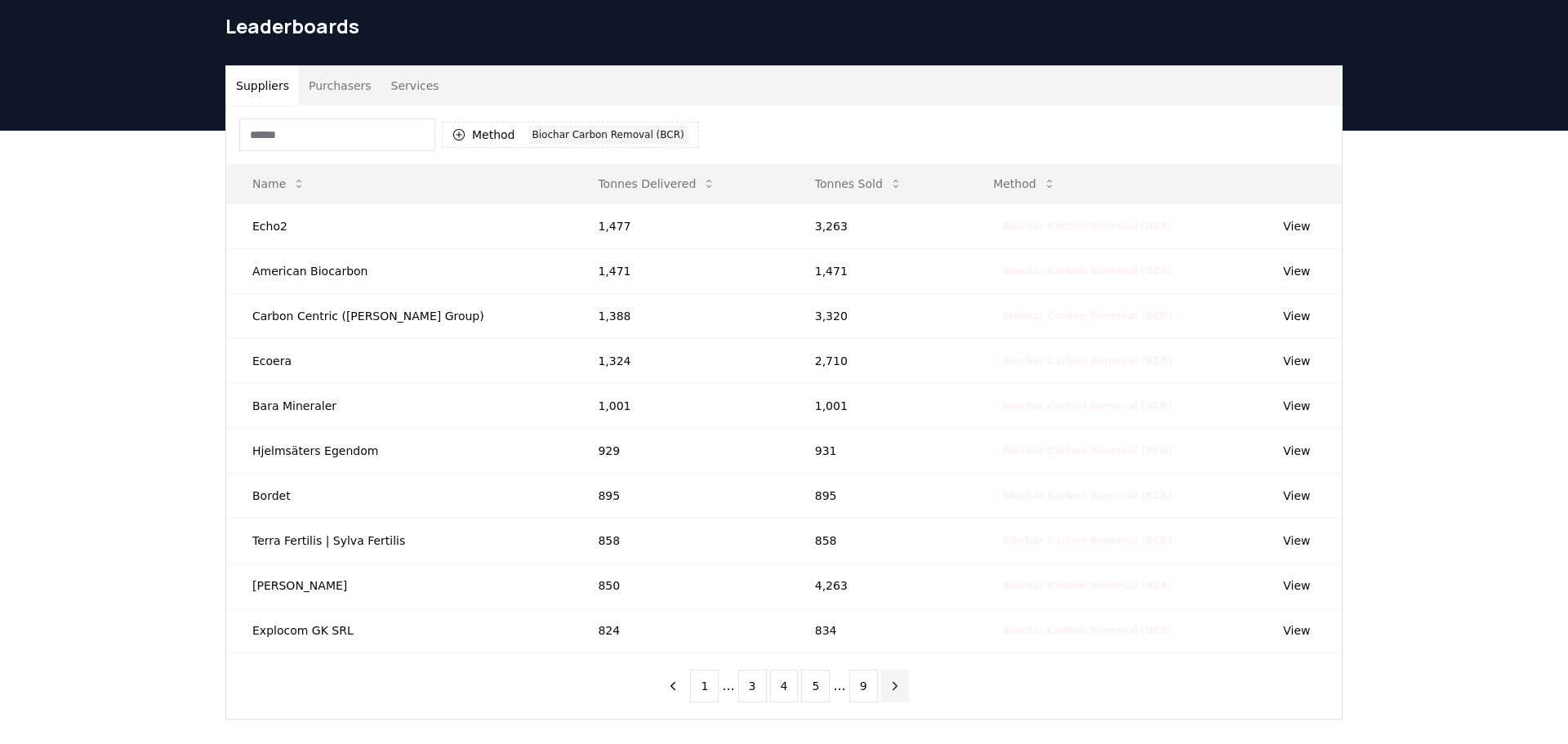
click at [882, 691] on button "next page" at bounding box center [895, 686] width 27 height 32
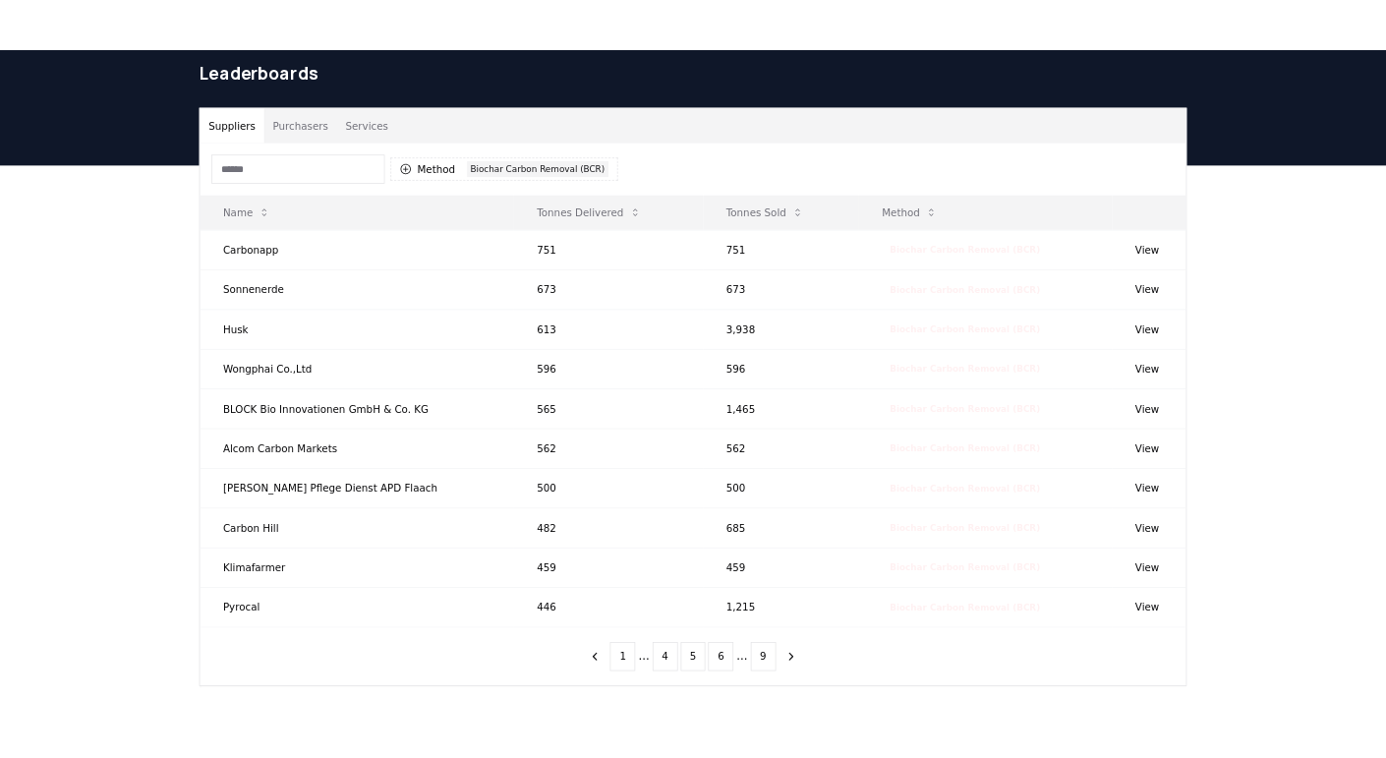
scroll to position [70, 0]
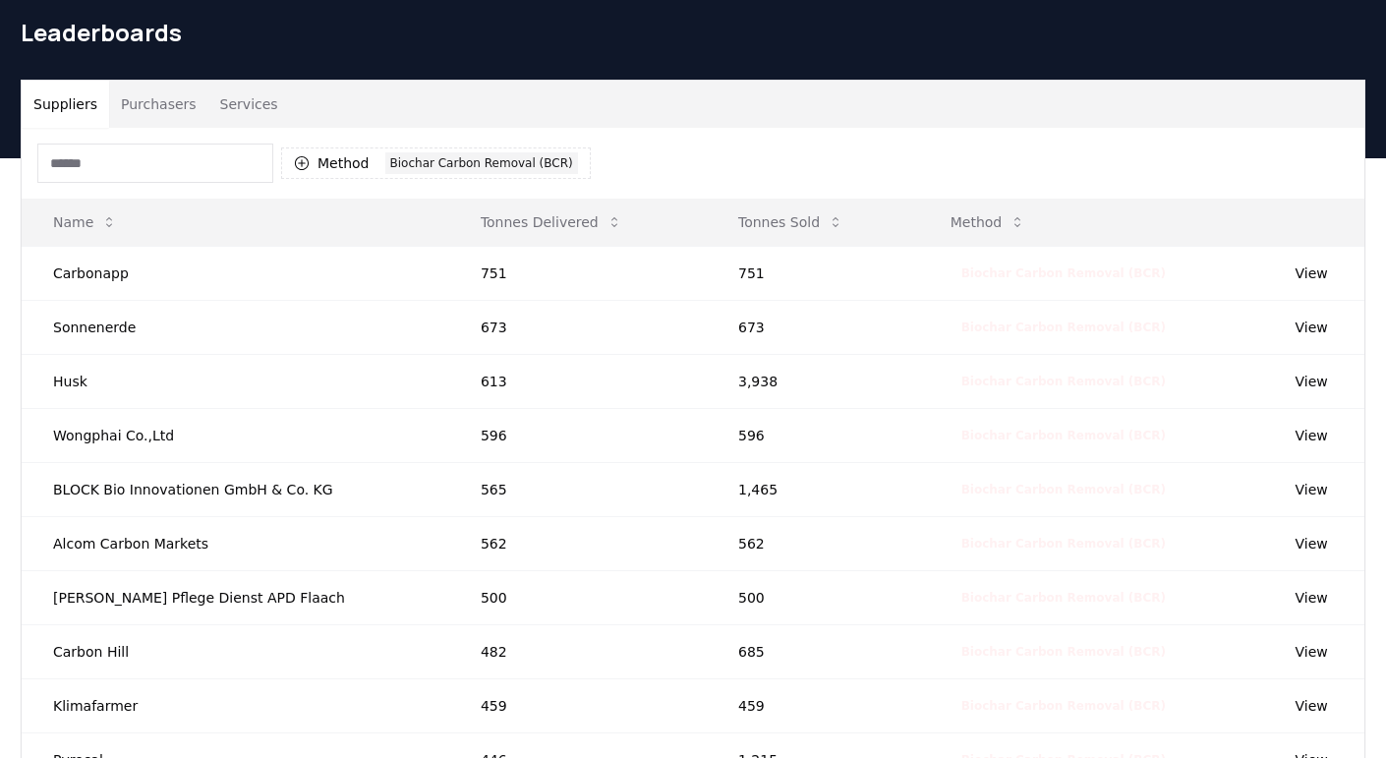
drag, startPoint x: 220, startPoint y: 165, endPoint x: 203, endPoint y: 167, distance: 16.8
click at [214, 165] on input at bounding box center [155, 162] width 236 height 39
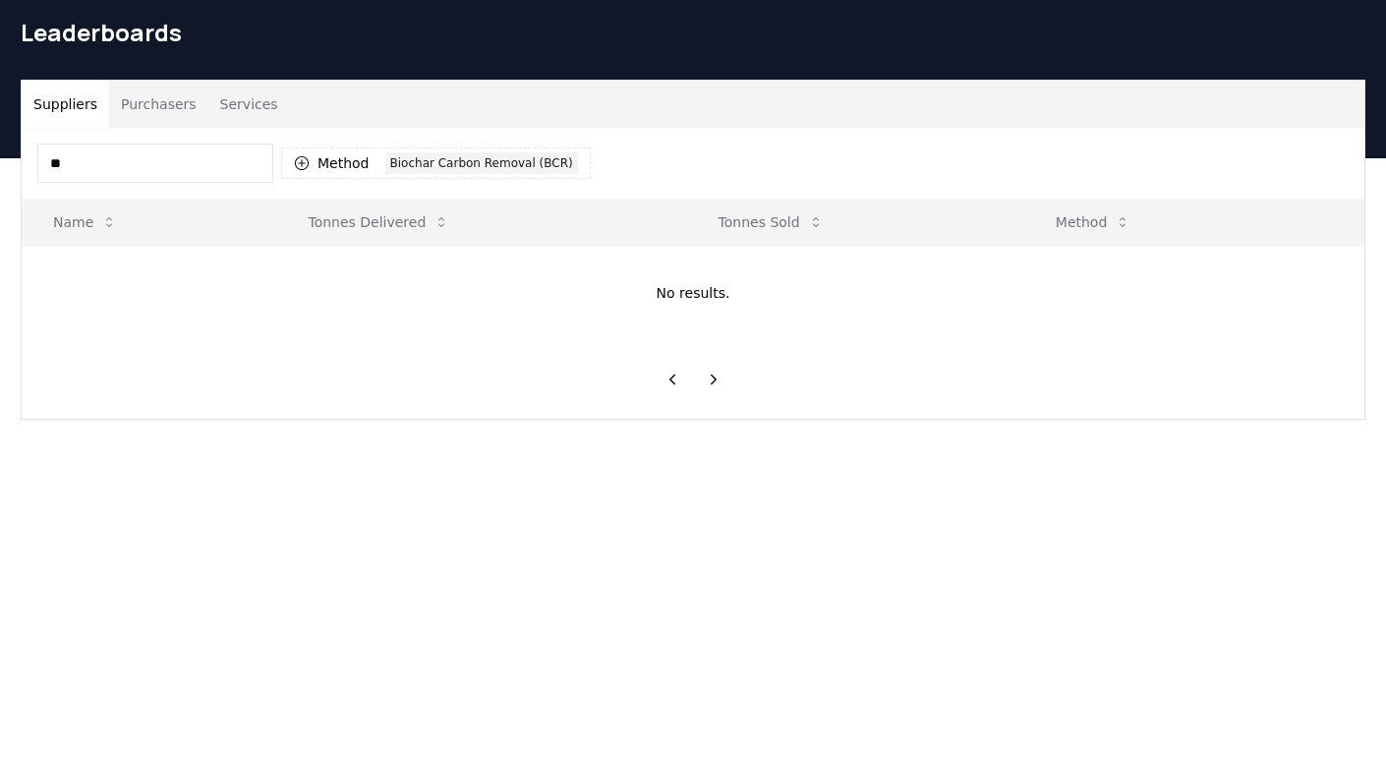
type input "*"
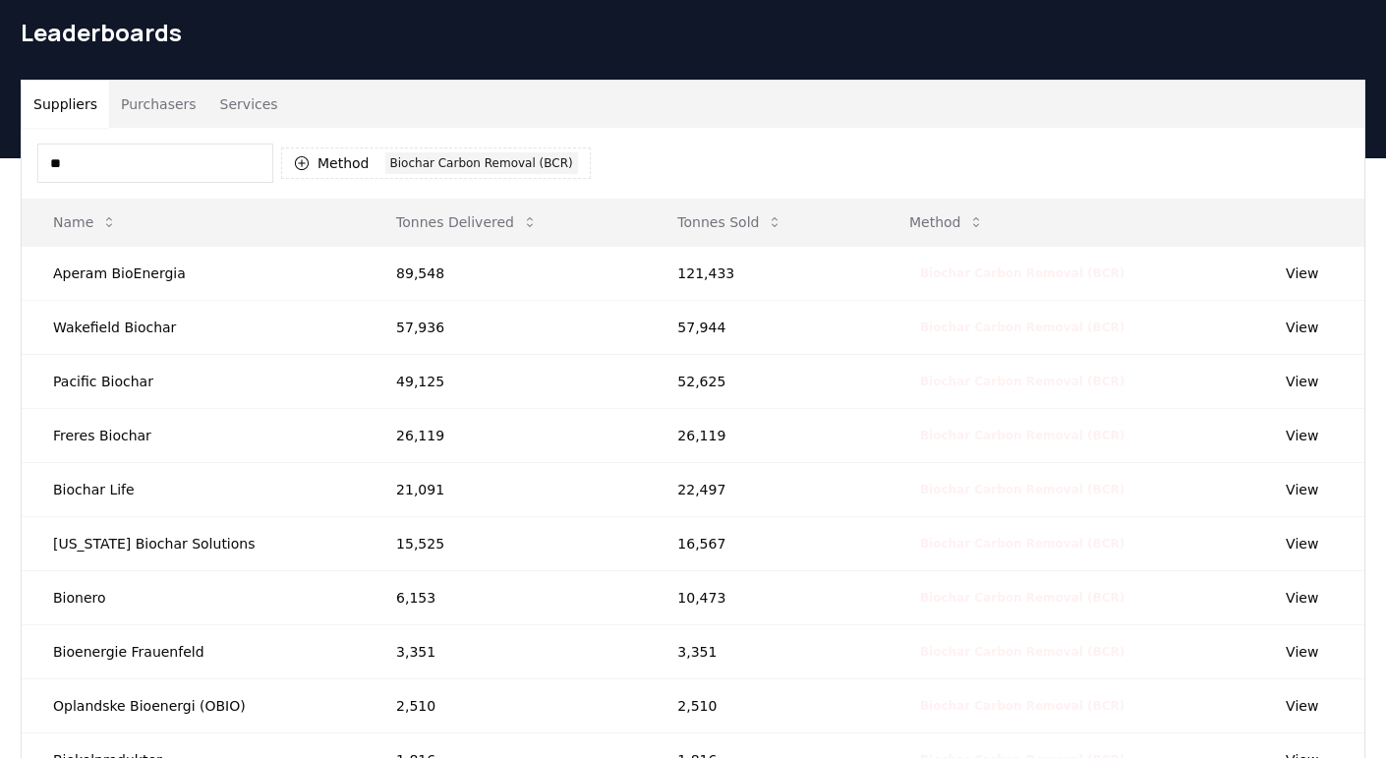
type input "*"
